Goal: Obtain resource: Download file/media

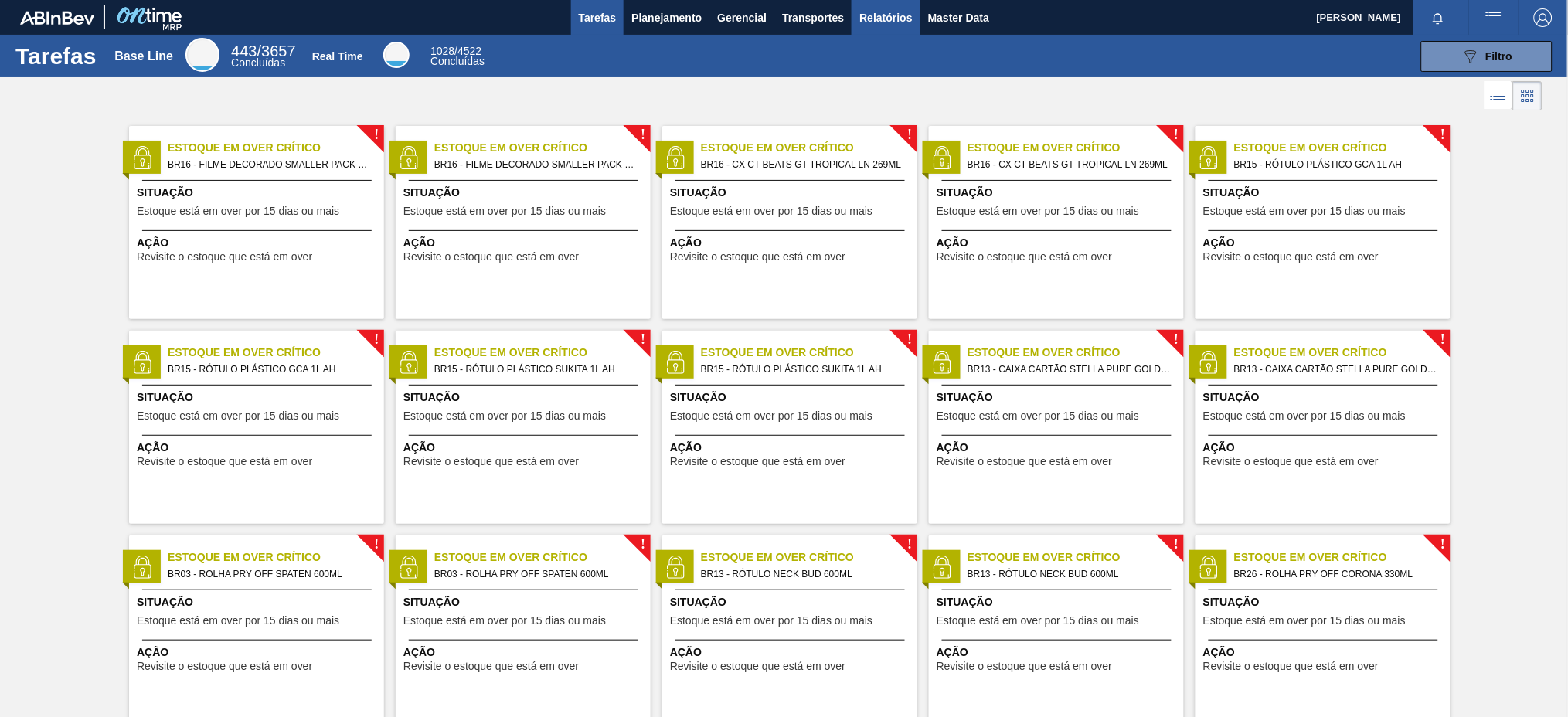
click at [883, 18] on span "Relatórios" at bounding box center [885, 17] width 53 height 18
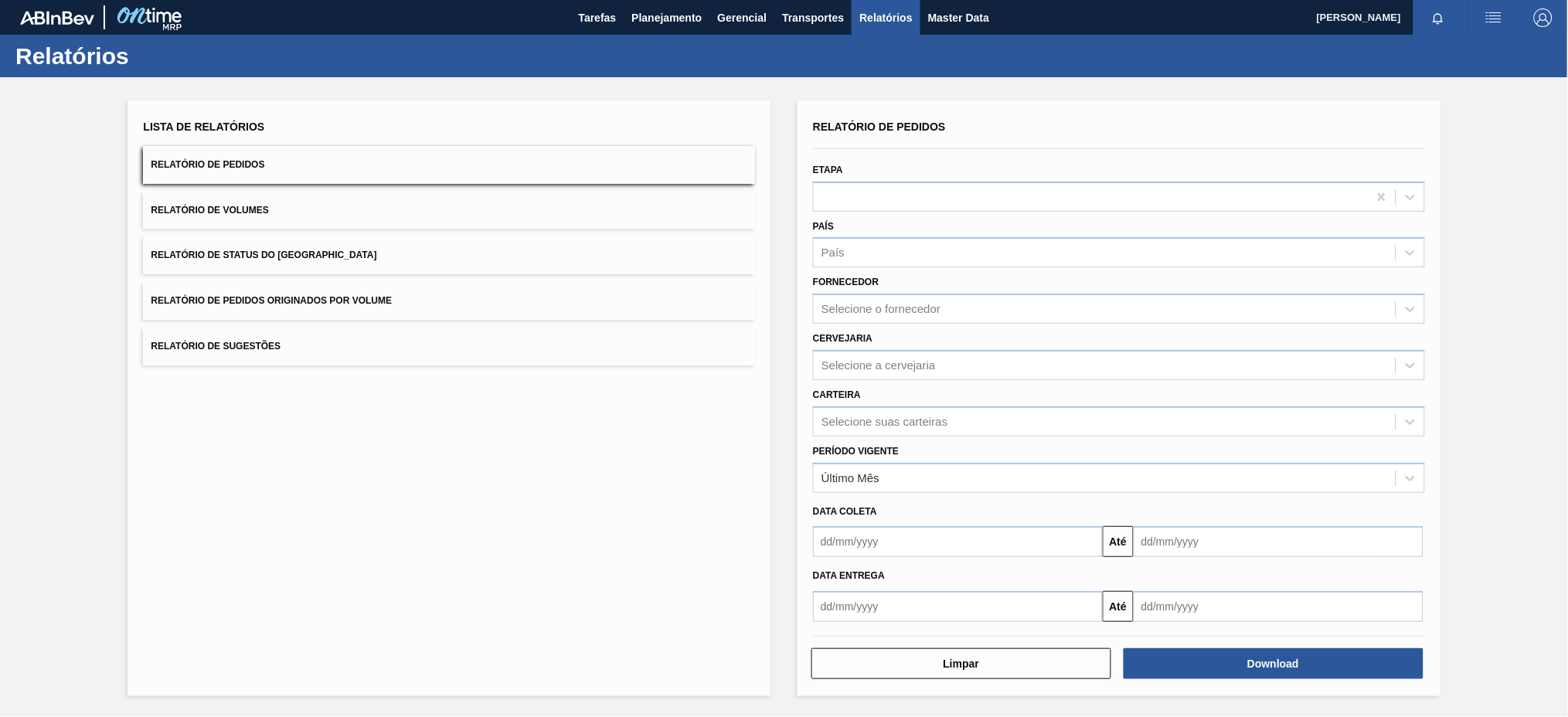
click at [416, 304] on button "Relatório de Pedidos Originados por Volume" at bounding box center [448, 301] width 612 height 38
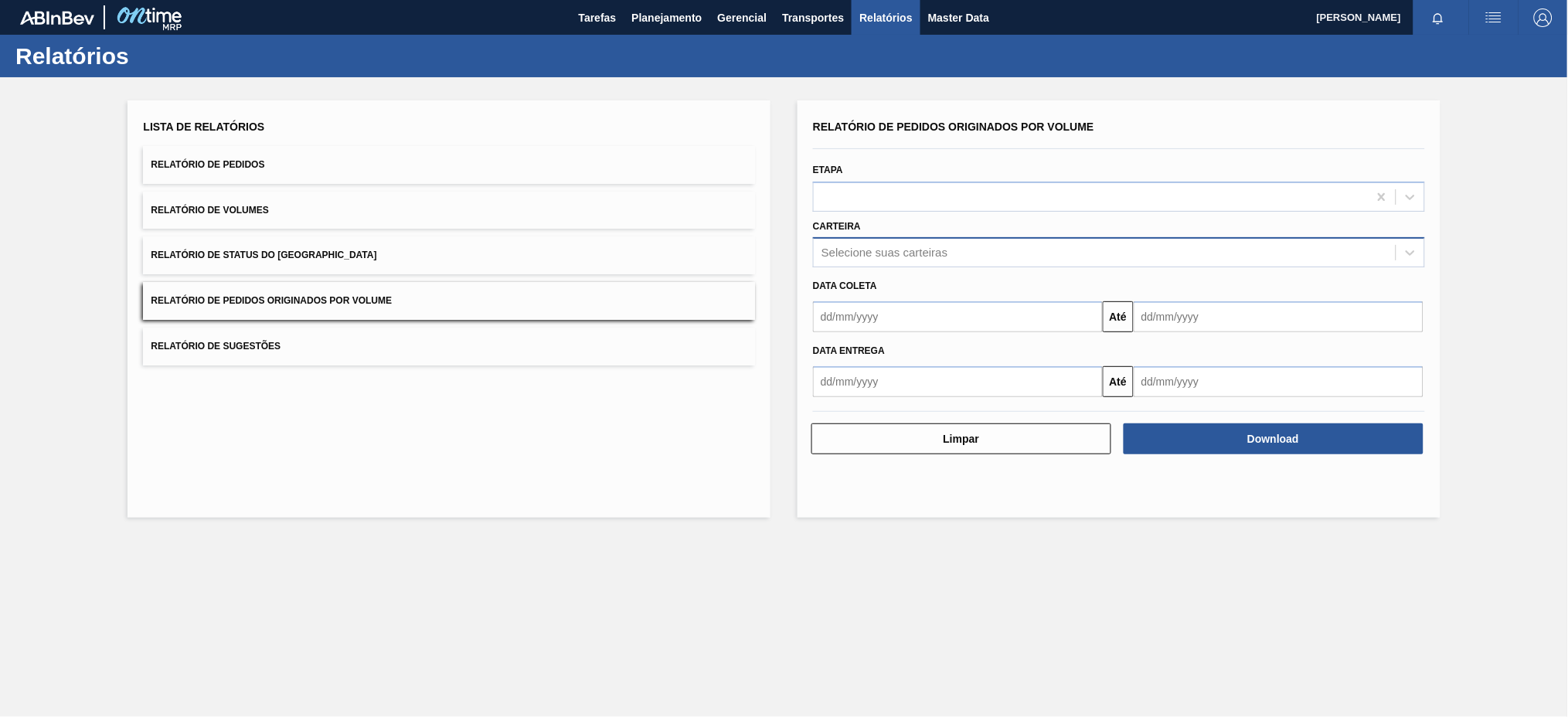
click at [904, 259] on div "Selecione suas carteiras" at bounding box center [1105, 253] width 582 height 22
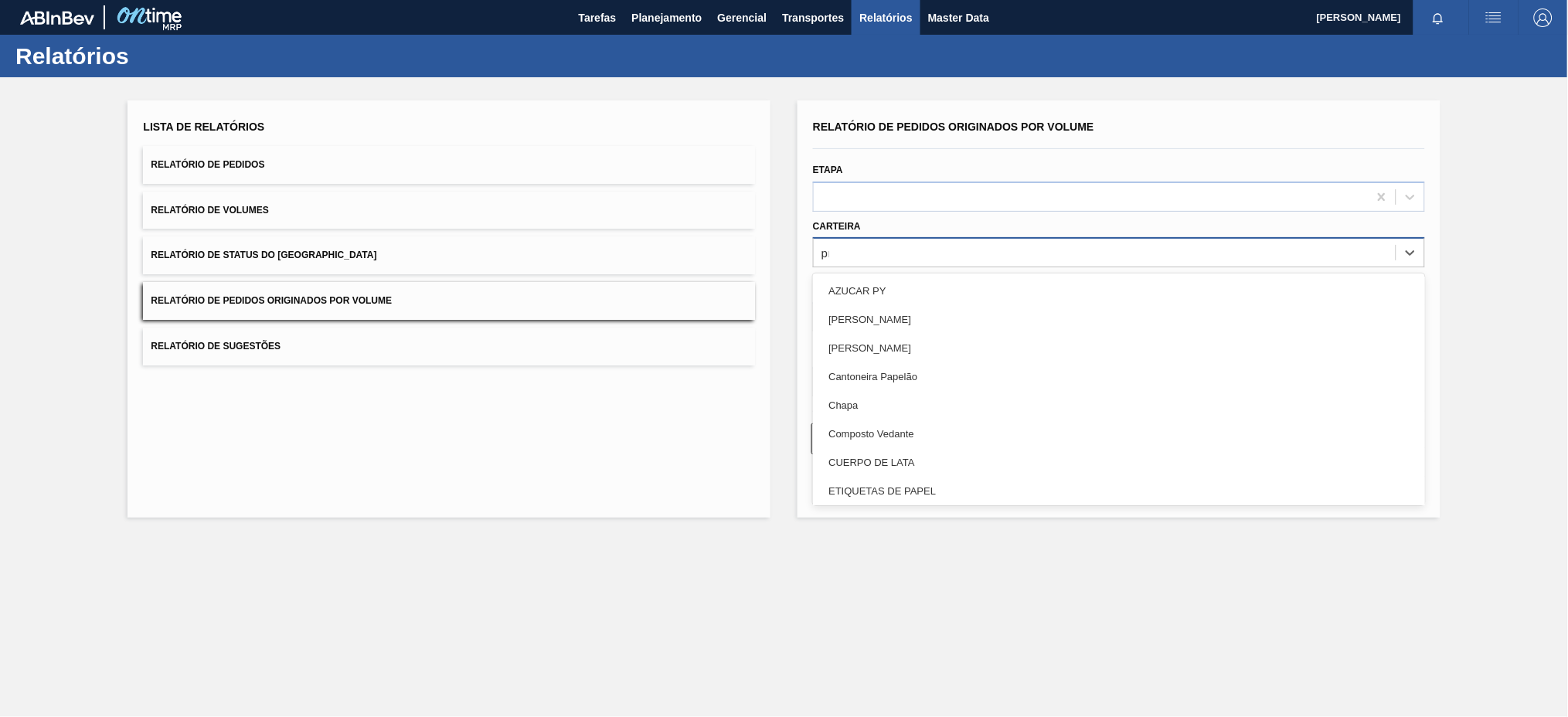
type input "pre"
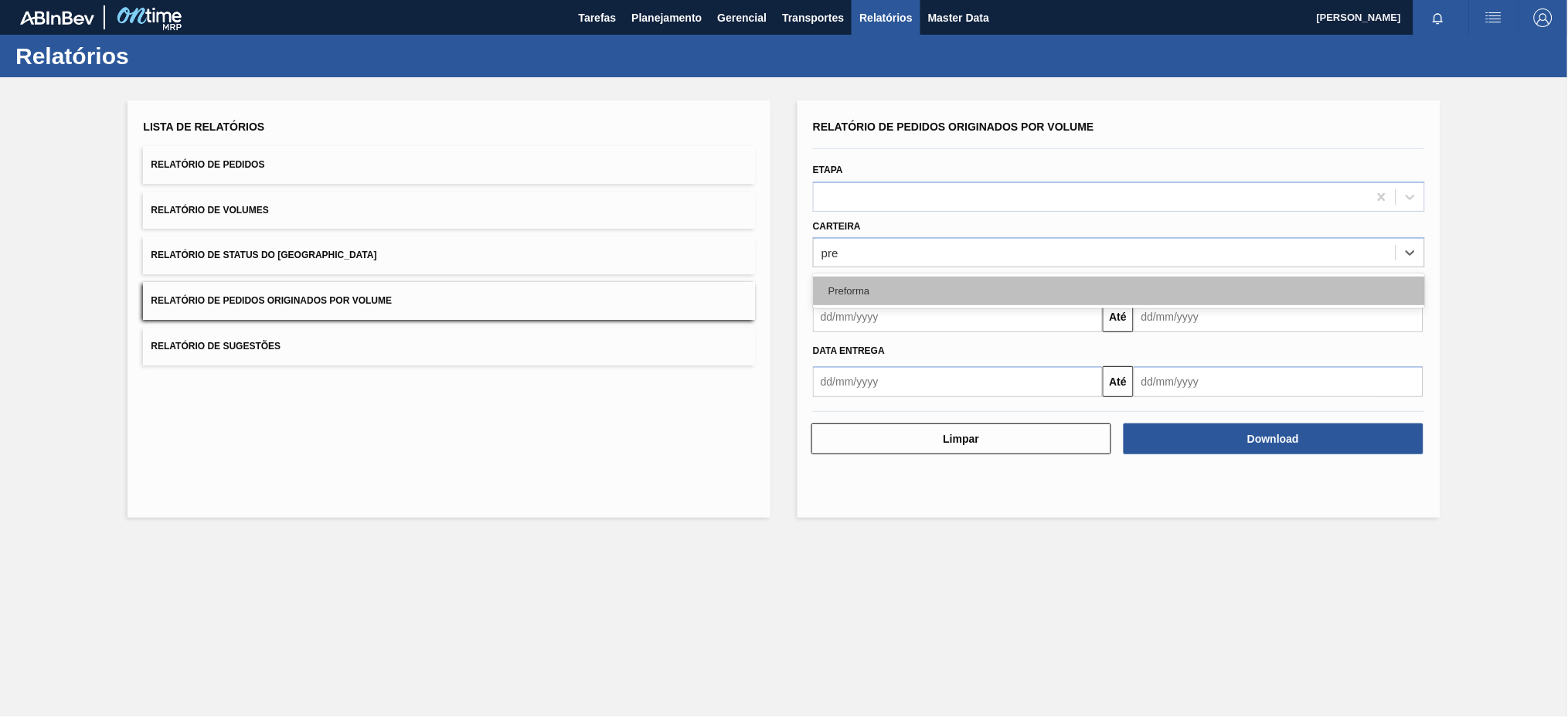
click at [880, 282] on div "Preforma" at bounding box center [1119, 291] width 612 height 29
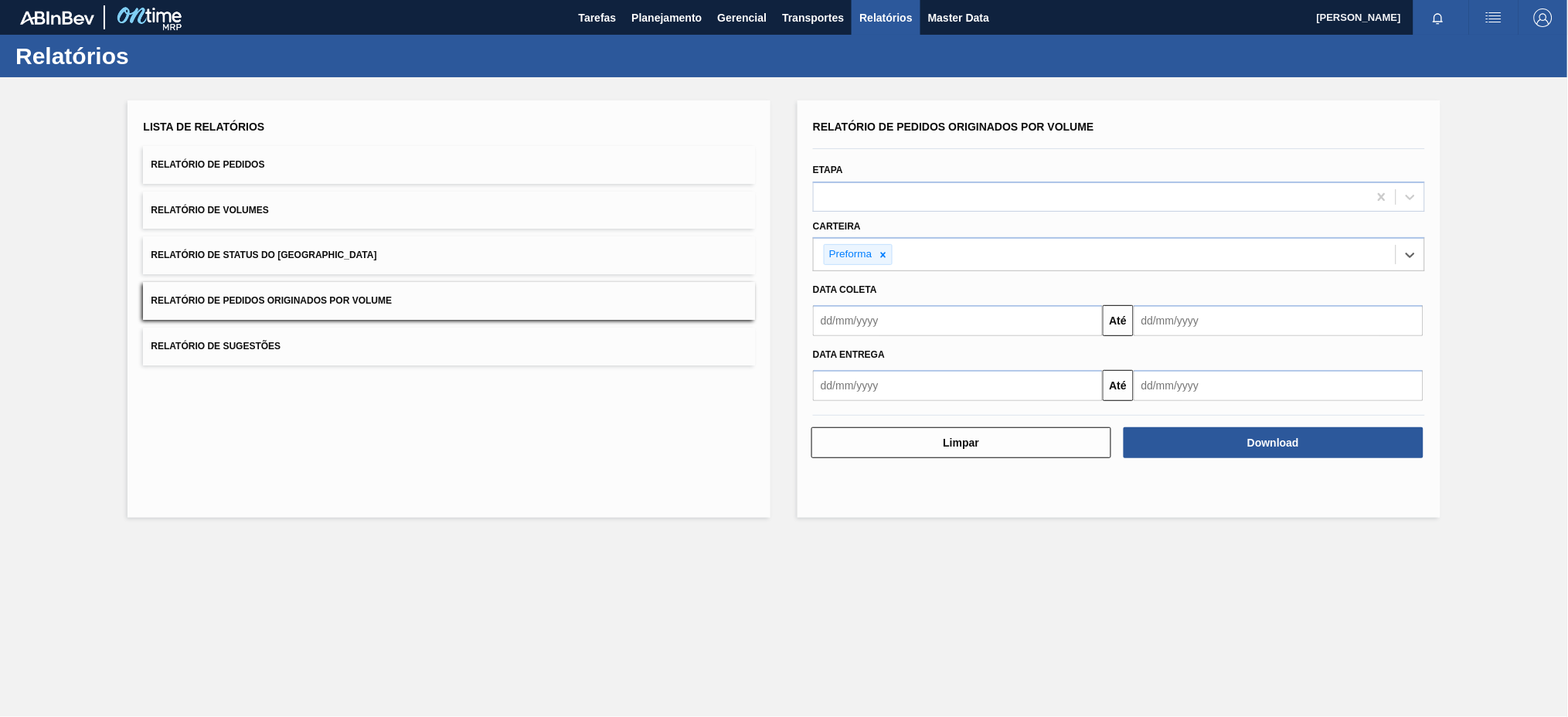
click at [868, 329] on input "text" at bounding box center [958, 321] width 290 height 31
click at [826, 357] on button "Previous Month" at bounding box center [826, 357] width 11 height 11
click at [826, 433] on div "3" at bounding box center [832, 432] width 21 height 21
type input "[DATE]"
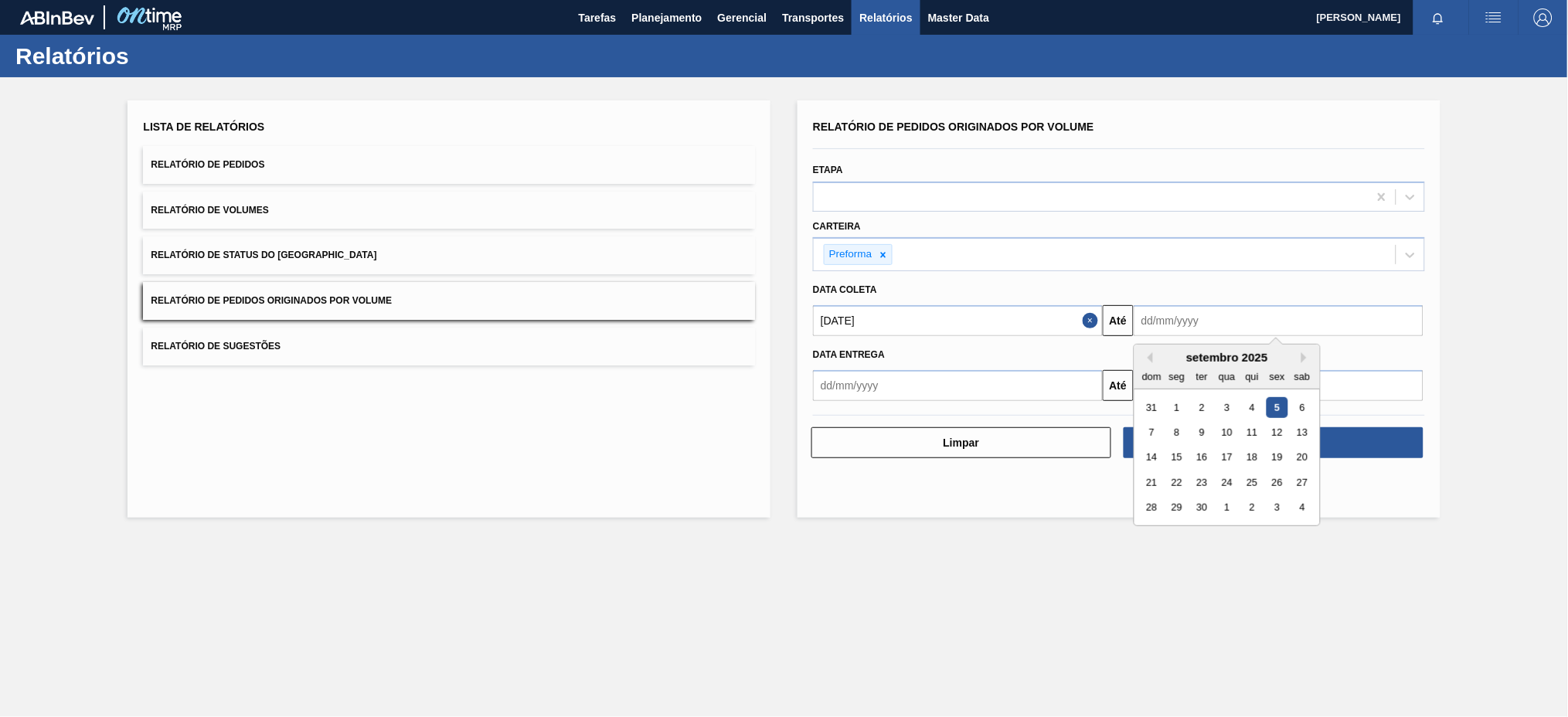
click at [1192, 316] on input "text" at bounding box center [1278, 321] width 290 height 31
click at [1269, 419] on div "7 8 9 10 11 12 13" at bounding box center [1227, 432] width 176 height 25
click at [1277, 409] on div "5" at bounding box center [1277, 407] width 21 height 21
type input "[DATE]"
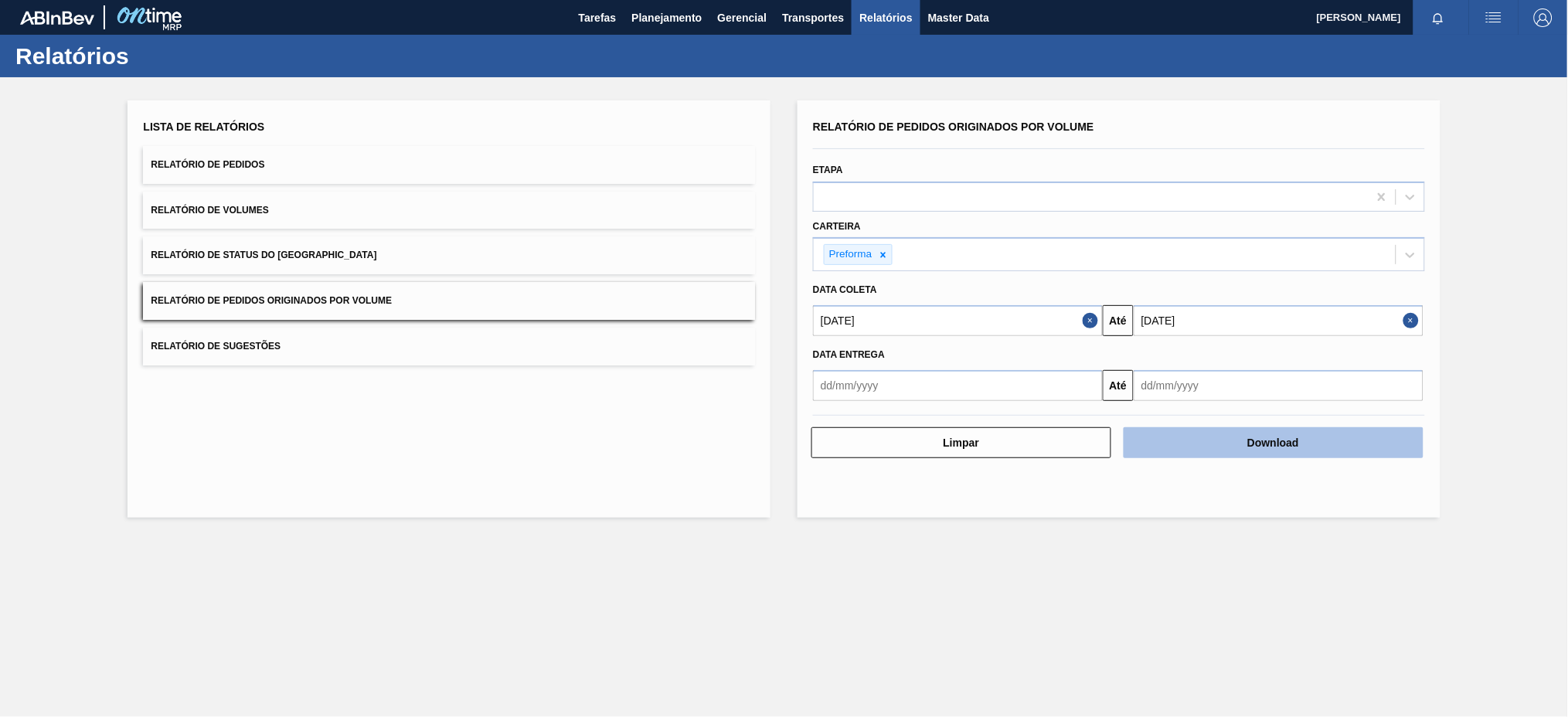
click at [1268, 434] on button "Download" at bounding box center [1274, 443] width 300 height 31
